Goal: Task Accomplishment & Management: Use online tool/utility

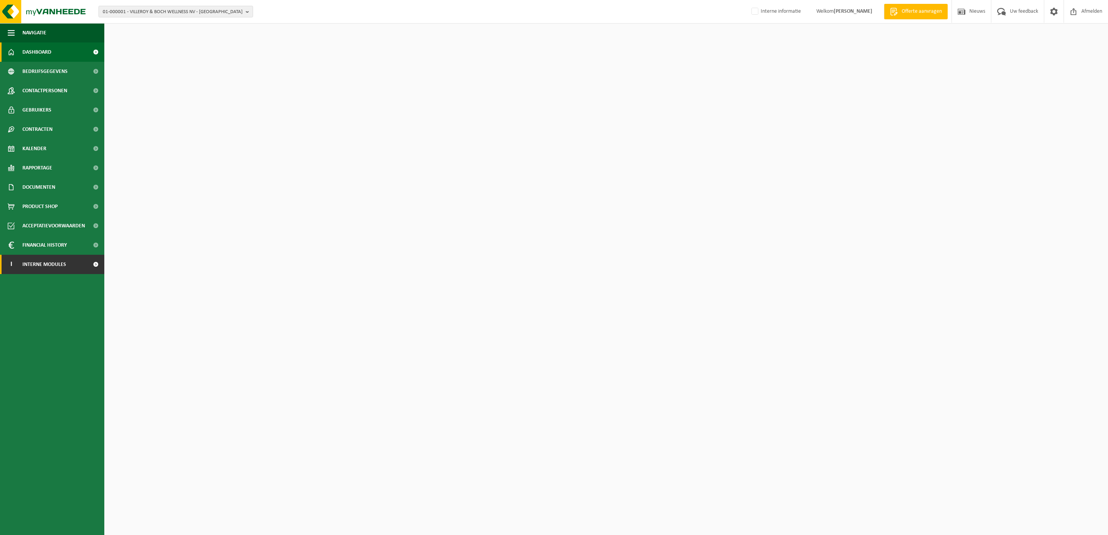
click at [60, 272] on span "Interne modules" at bounding box center [44, 264] width 44 height 19
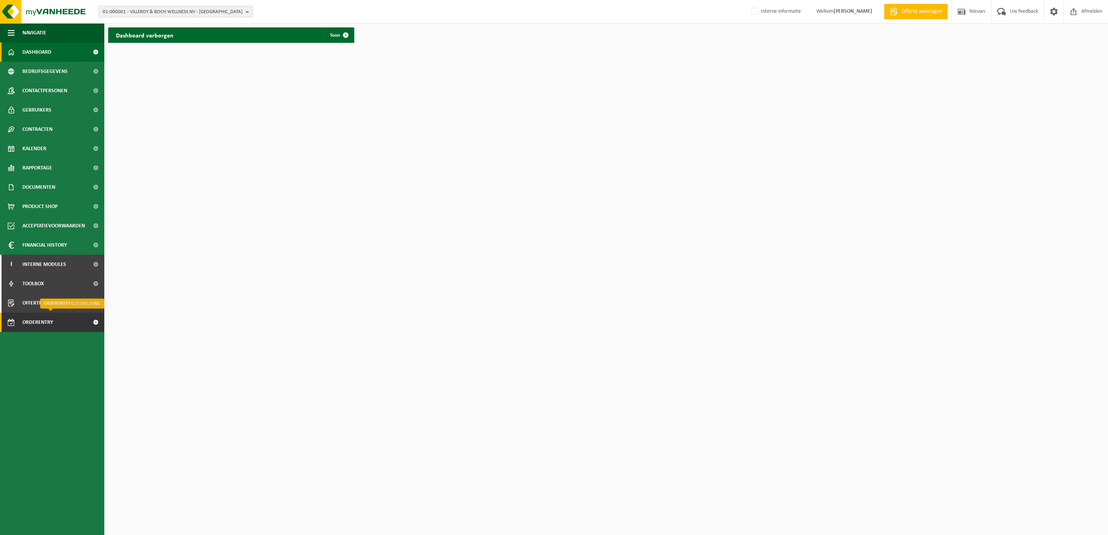
click at [37, 321] on span "Orderentry Goedkeuring" at bounding box center [54, 322] width 65 height 19
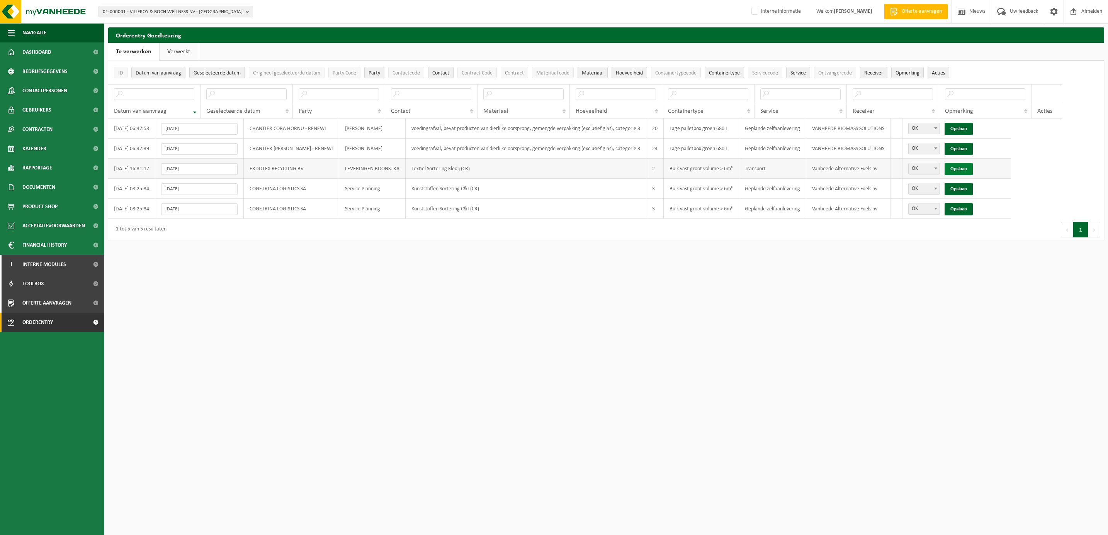
click at [973, 167] on link "Opslaan" at bounding box center [958, 169] width 28 height 12
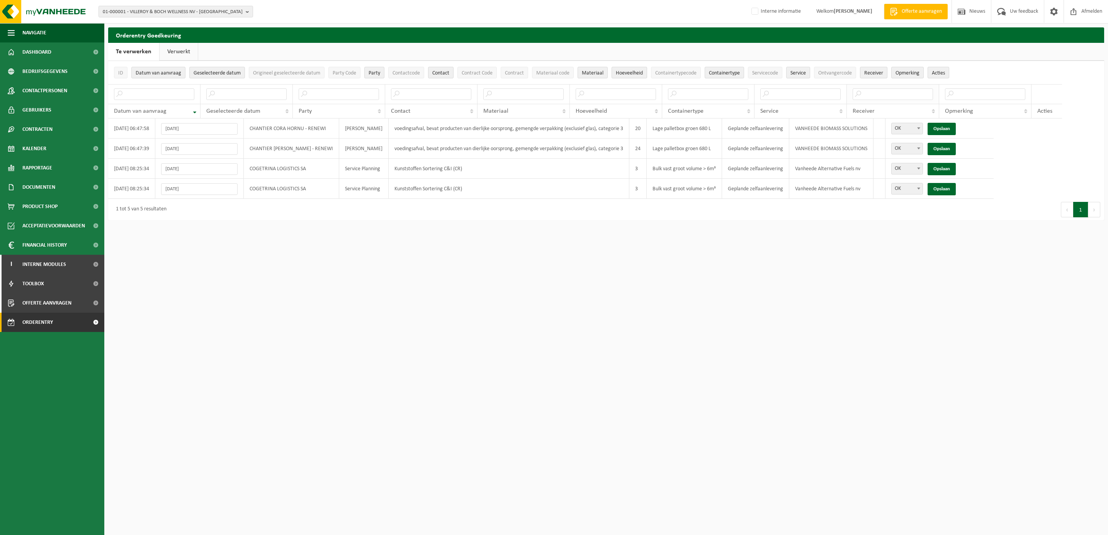
click at [847, 88] on th at bounding box center [893, 94] width 92 height 20
click at [853, 95] on input "text" at bounding box center [893, 94] width 80 height 12
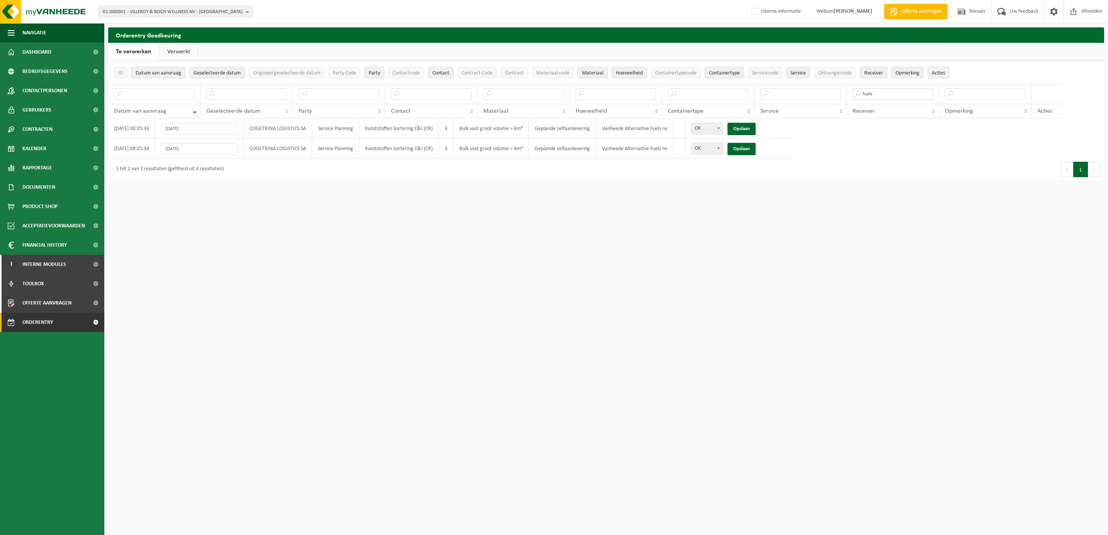
type input "fuels"
click at [722, 127] on span at bounding box center [719, 128] width 8 height 10
select select "Niet OK"
click at [751, 123] on td "OK Niet OK Niet OK Opslaan" at bounding box center [739, 129] width 108 height 20
click at [746, 130] on link "Opslaan" at bounding box center [741, 129] width 28 height 12
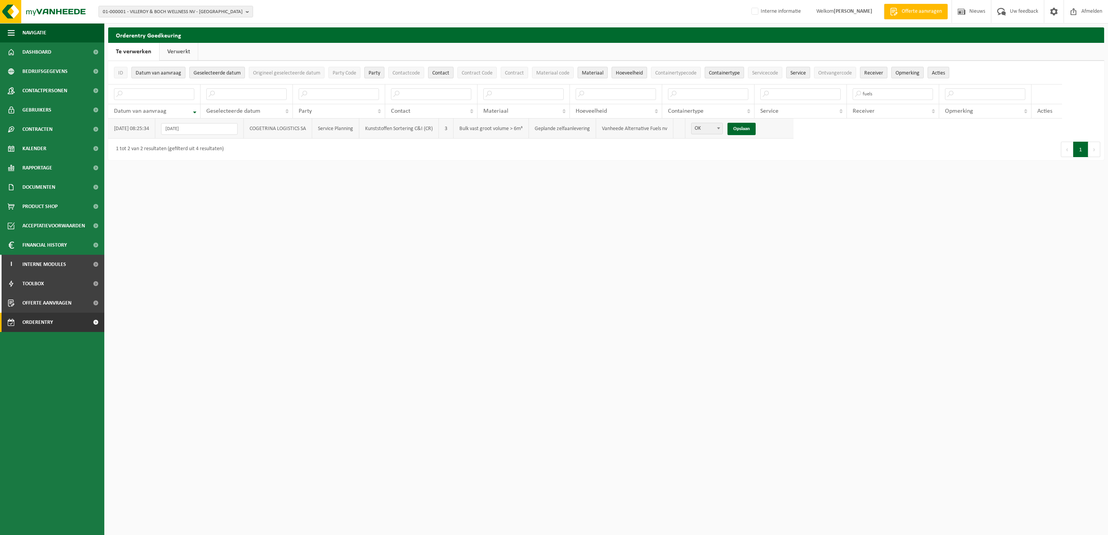
click at [722, 127] on span at bounding box center [719, 128] width 8 height 10
select select "Niet OK"
click at [756, 129] on link "Opslaan" at bounding box center [741, 129] width 28 height 12
